Goal: Task Accomplishment & Management: Complete application form

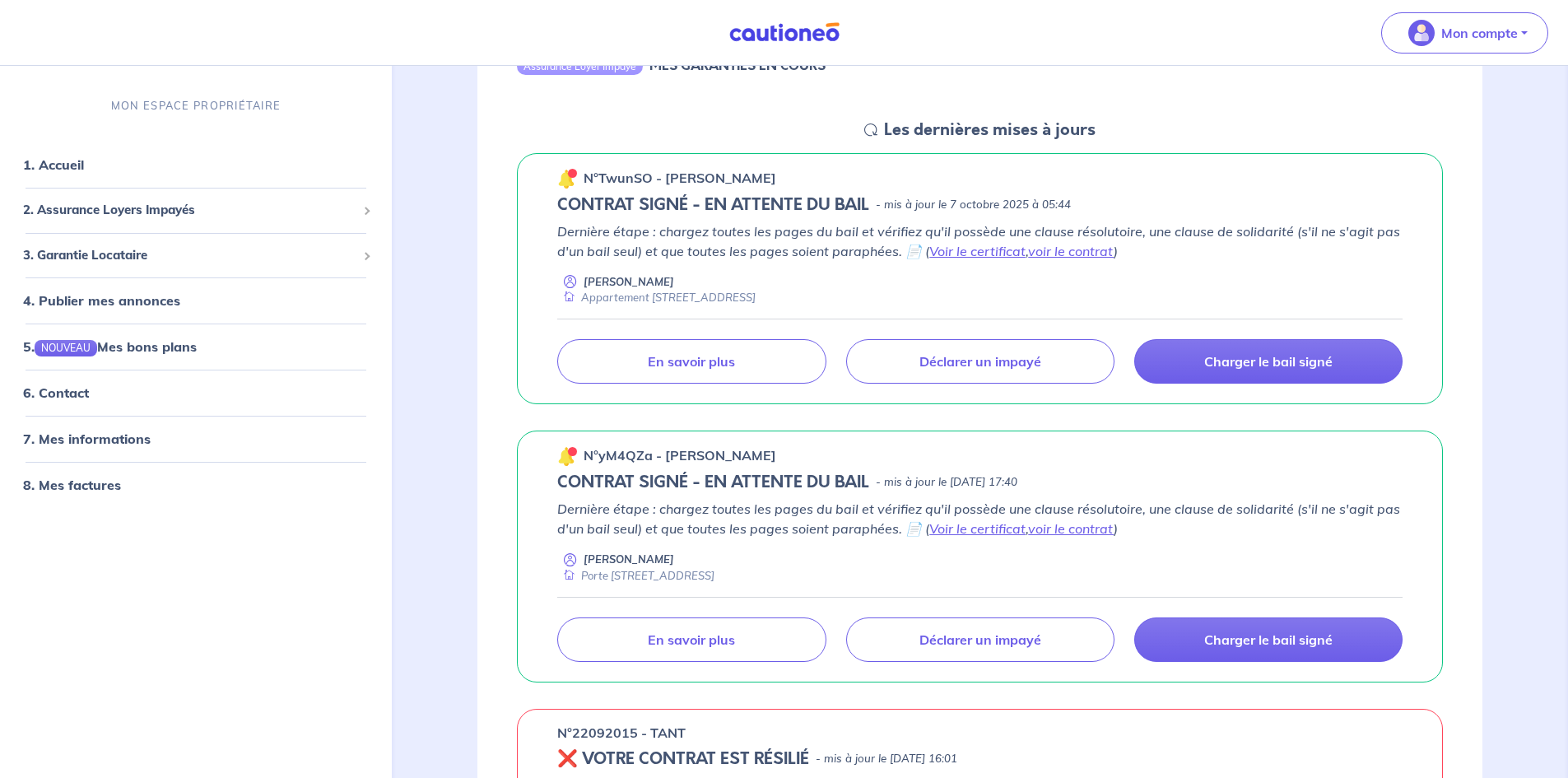
scroll to position [248, 0]
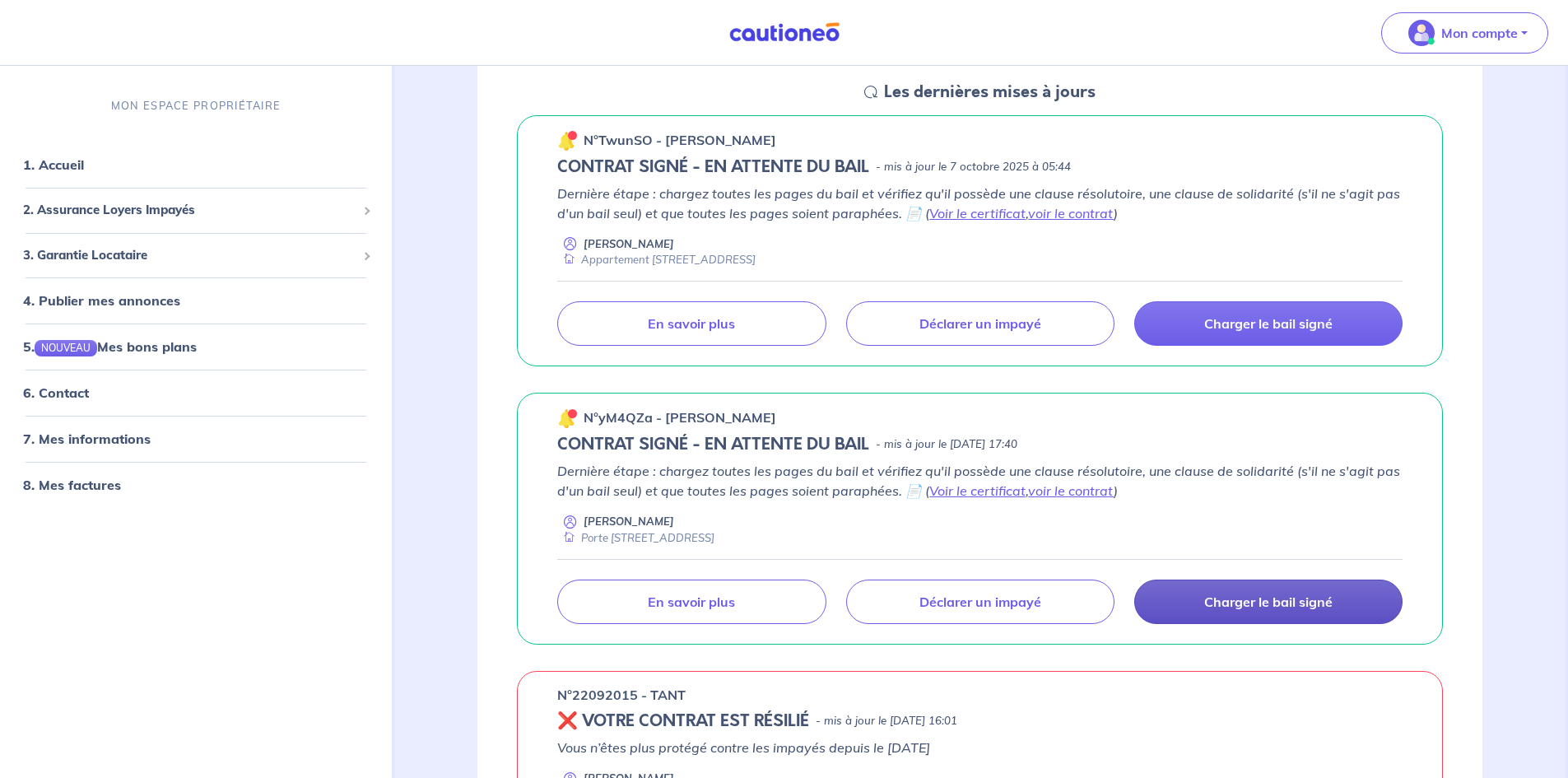
click at [1280, 610] on p "Charger le bail signé" at bounding box center [1268, 601] width 128 height 17
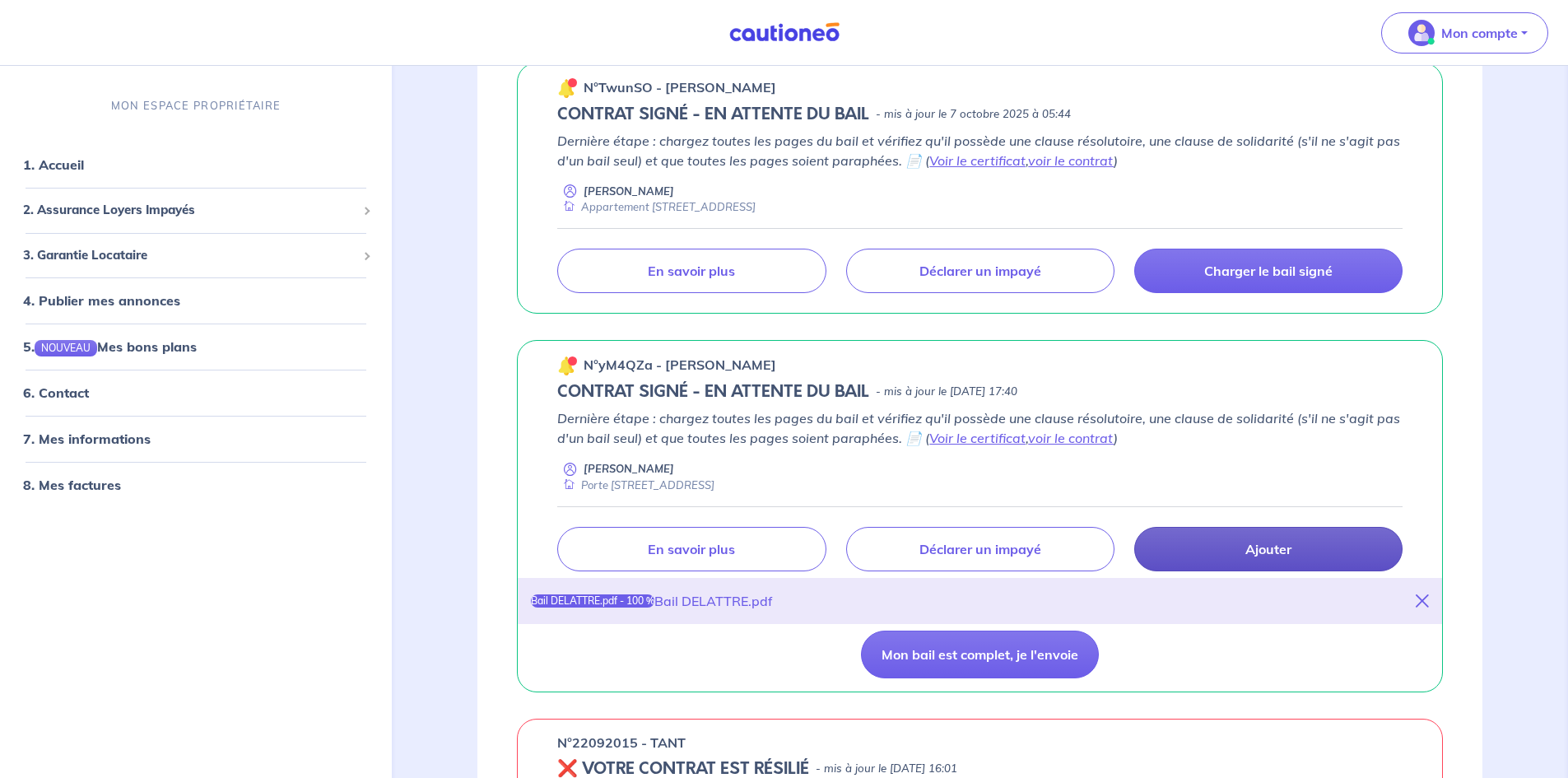
scroll to position [329, 0]
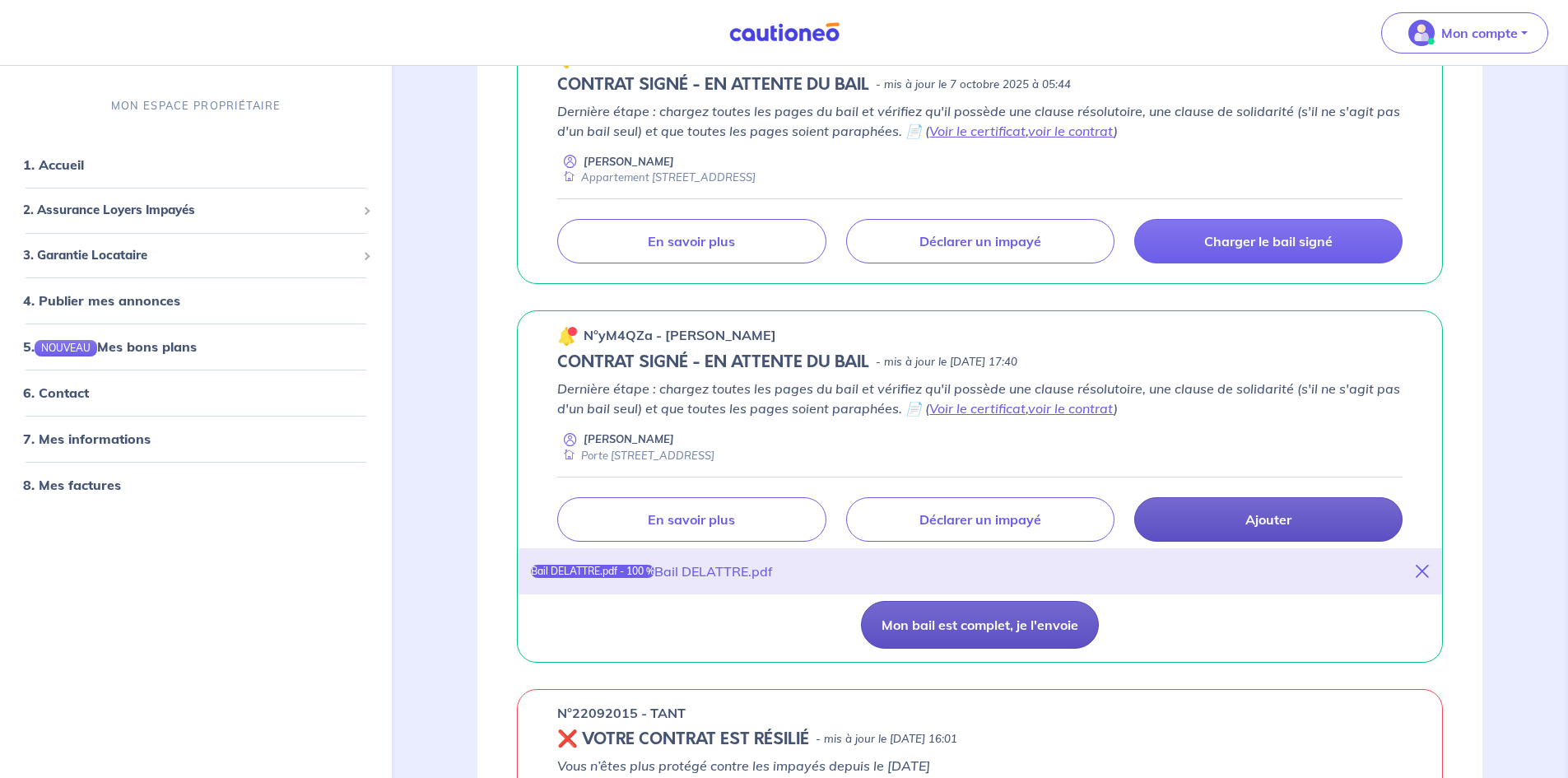
click at [1006, 634] on button "Mon bail est complet, je l'envoie" at bounding box center [980, 625] width 238 height 47
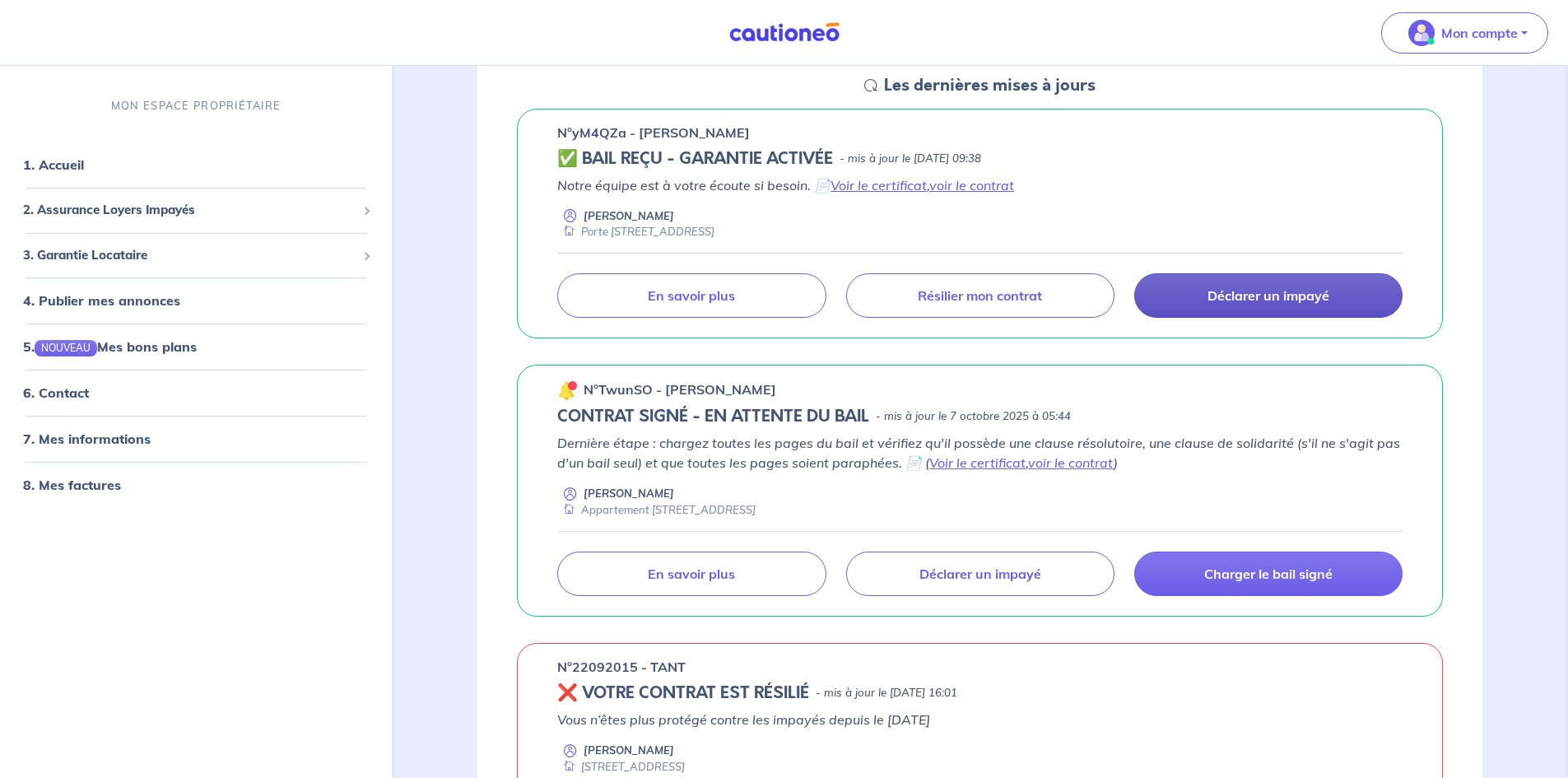
scroll to position [248, 0]
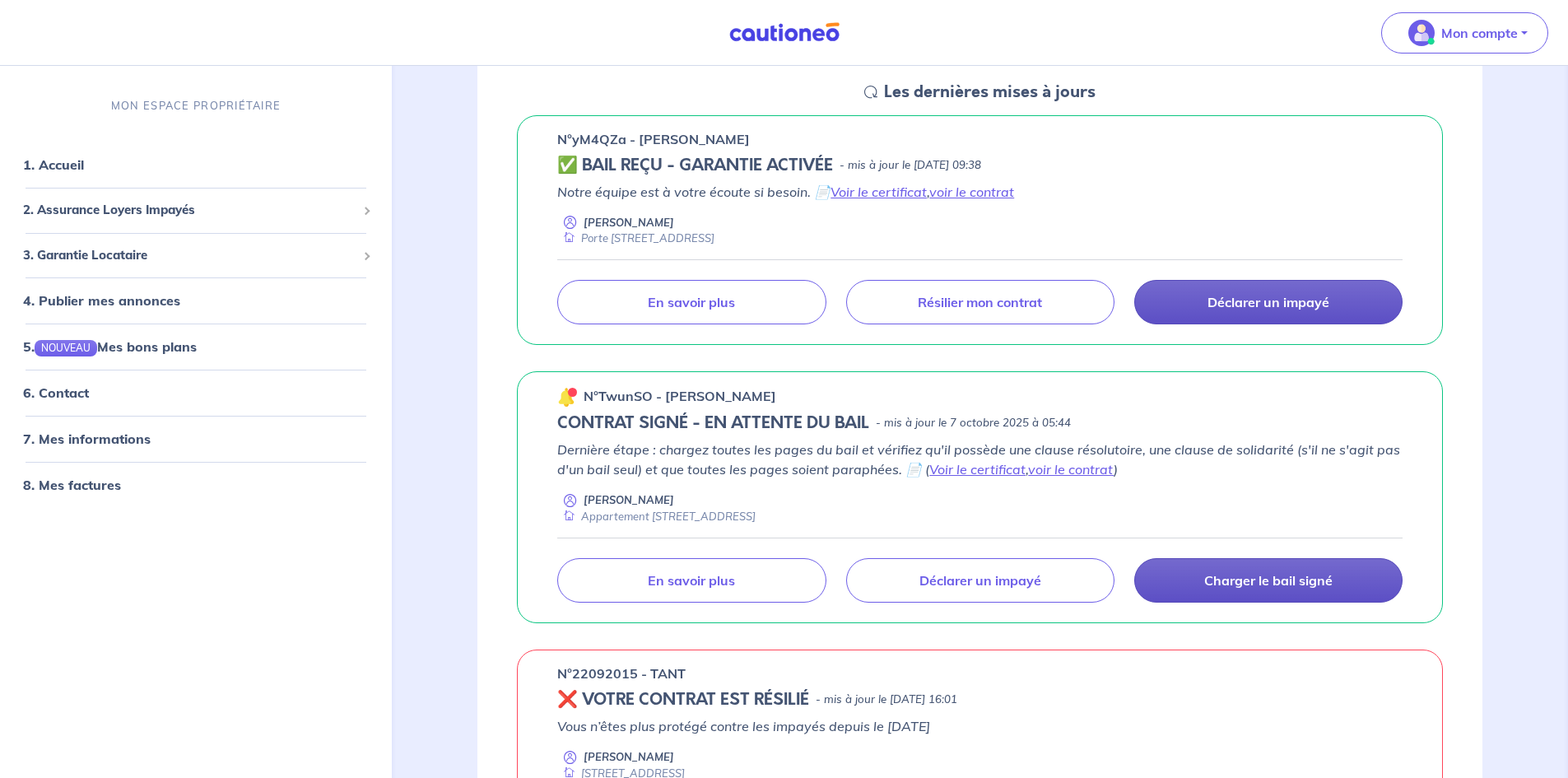
click at [1261, 582] on p "Charger le bail signé" at bounding box center [1268, 580] width 128 height 17
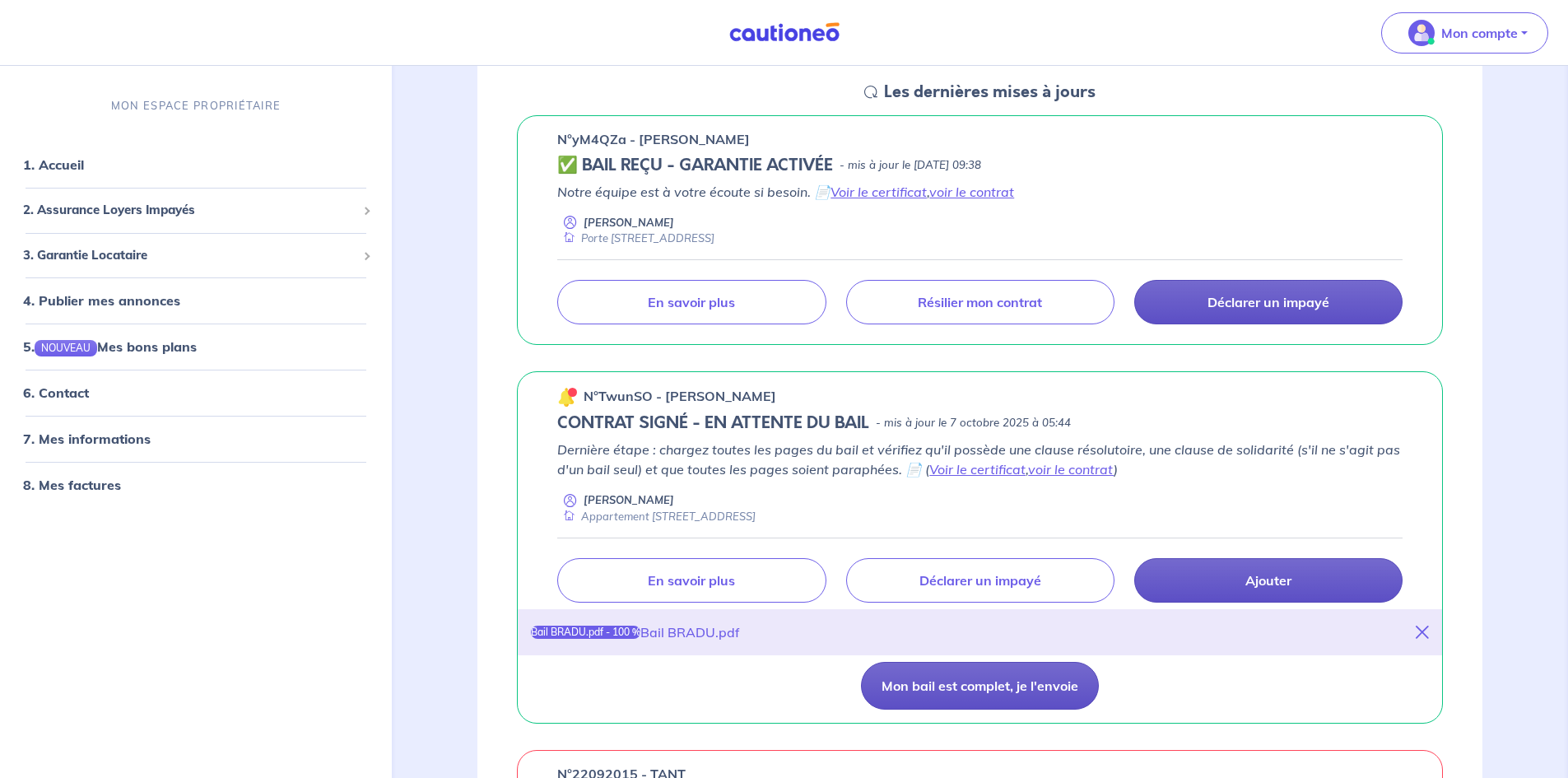
click at [1036, 693] on button "Mon bail est complet, je l'envoie" at bounding box center [980, 685] width 238 height 47
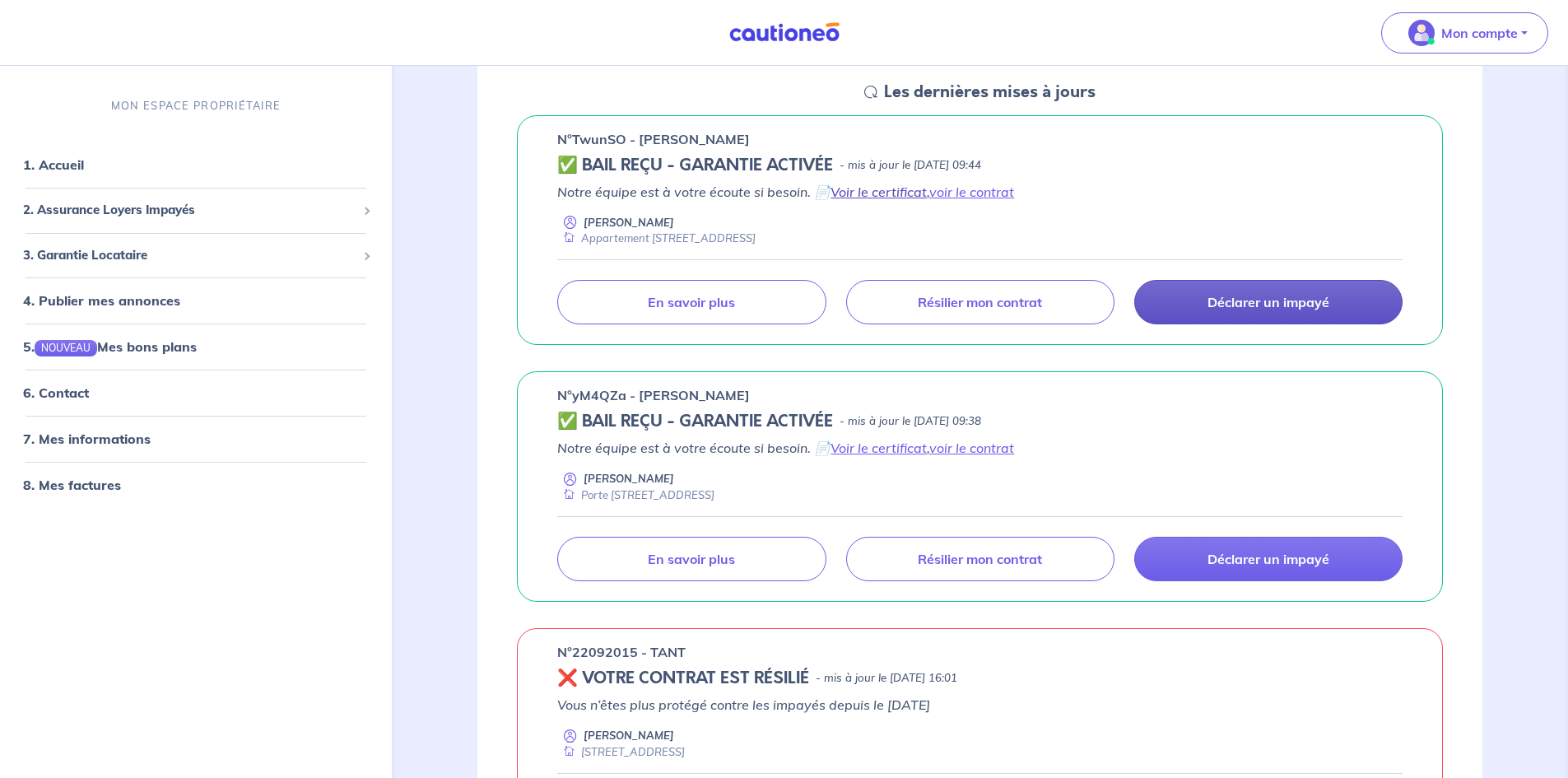
click at [862, 192] on link "Voir le certificat" at bounding box center [879, 191] width 97 height 17
click at [966, 448] on link "voir le contrat" at bounding box center [972, 448] width 85 height 17
click at [964, 193] on link "voir le contrat" at bounding box center [972, 191] width 85 height 17
click at [882, 192] on link "Voir le certificat" at bounding box center [879, 191] width 97 height 17
click at [977, 194] on link "voir le contrat" at bounding box center [972, 191] width 85 height 17
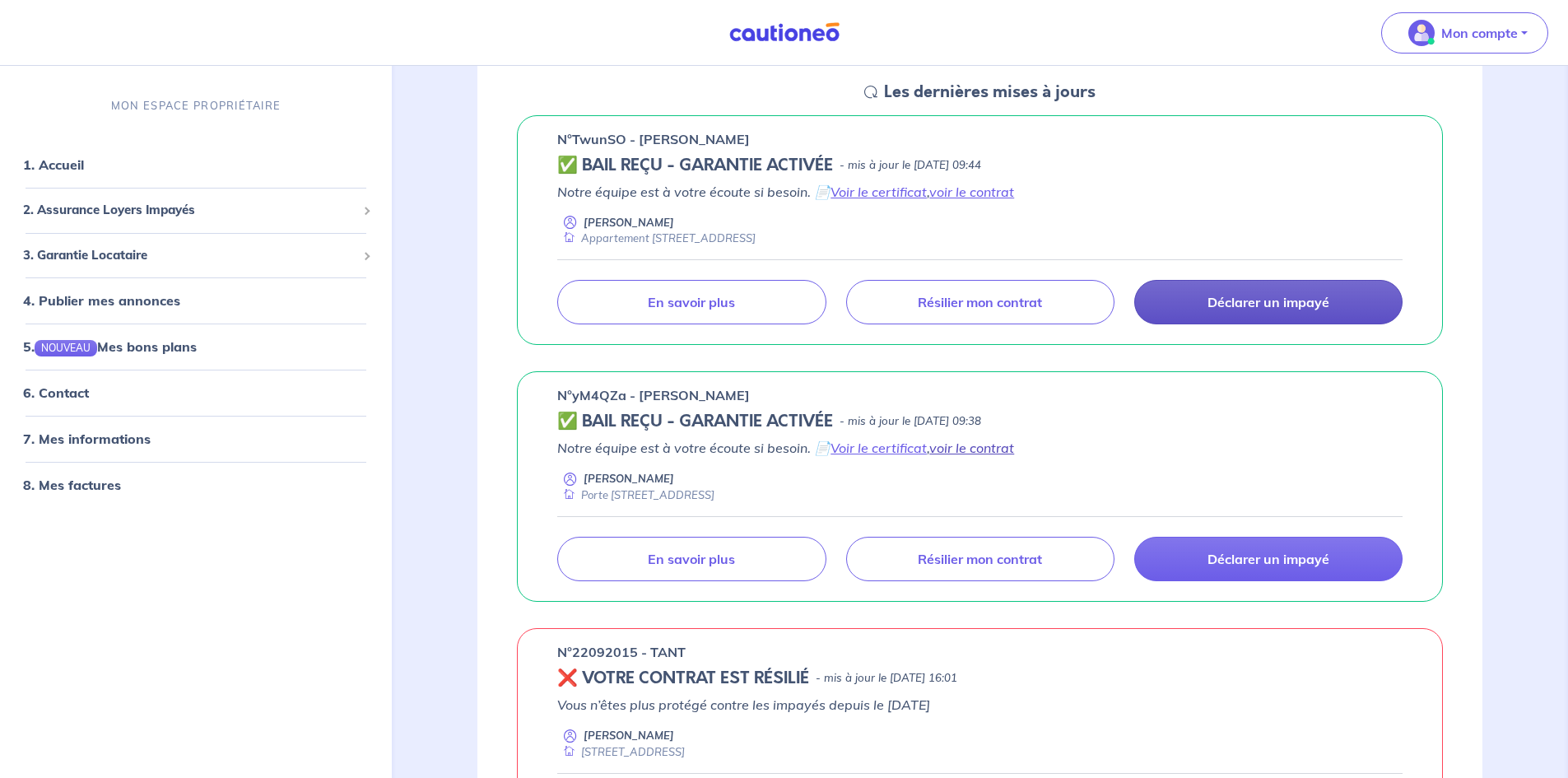
click at [976, 446] on link "voir le contrat" at bounding box center [972, 448] width 85 height 17
click at [1456, 28] on p "Mon compte" at bounding box center [1479, 33] width 77 height 20
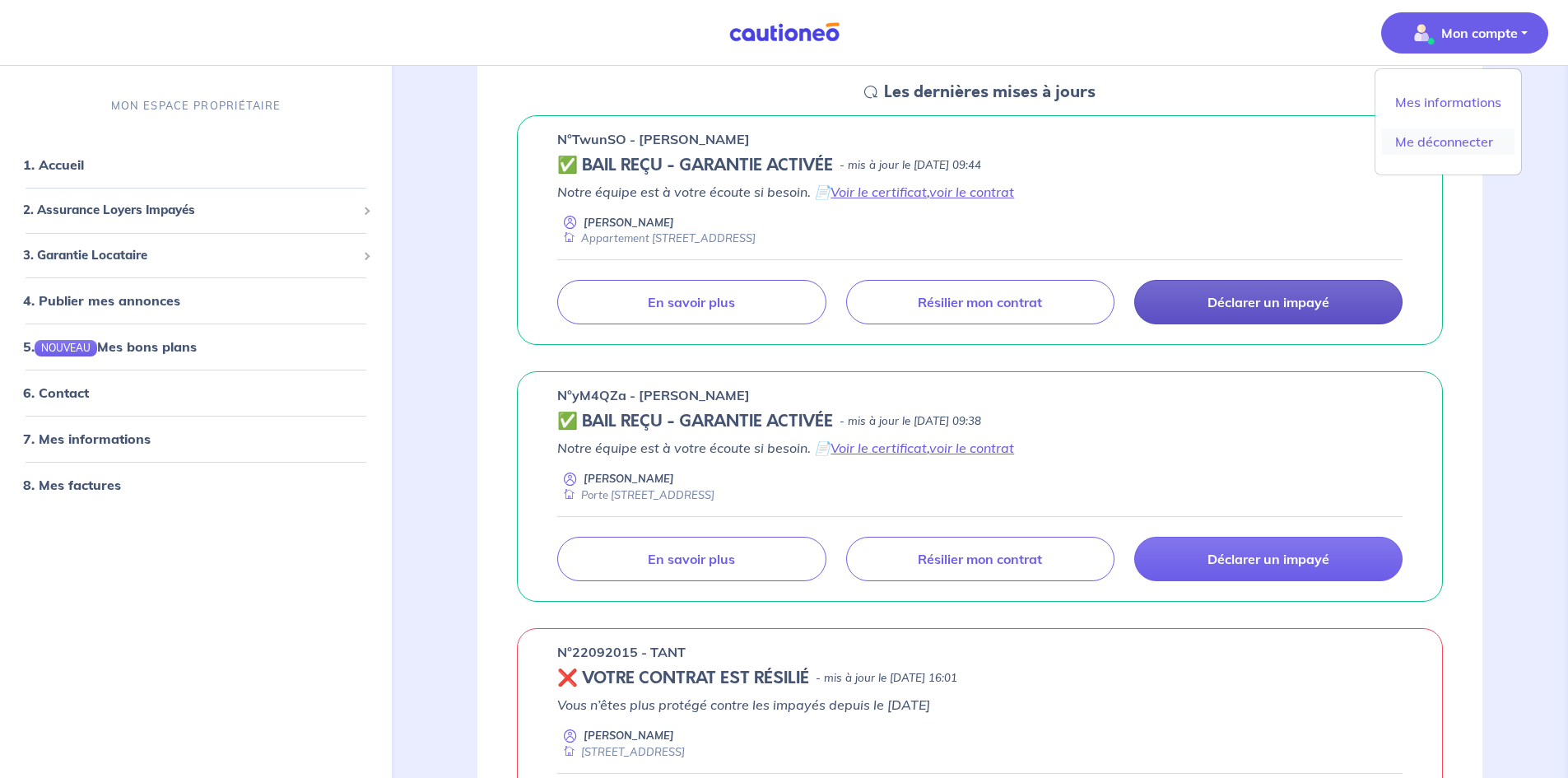
click at [1460, 147] on link "Me déconnecter" at bounding box center [1448, 141] width 132 height 27
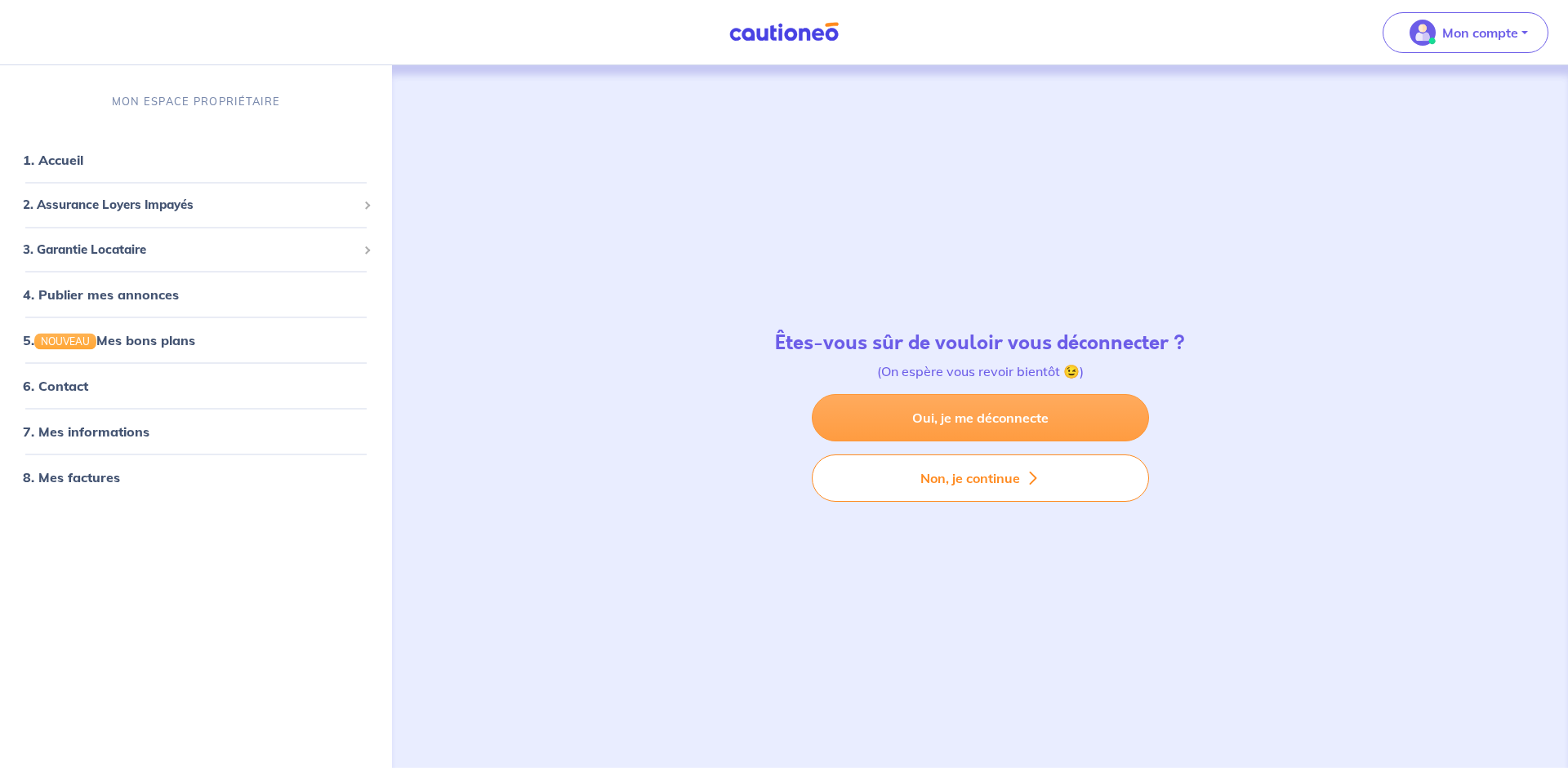
click at [1082, 426] on link "Oui, je me déconnecte" at bounding box center [980, 417] width 337 height 47
